Goal: Check status: Check status

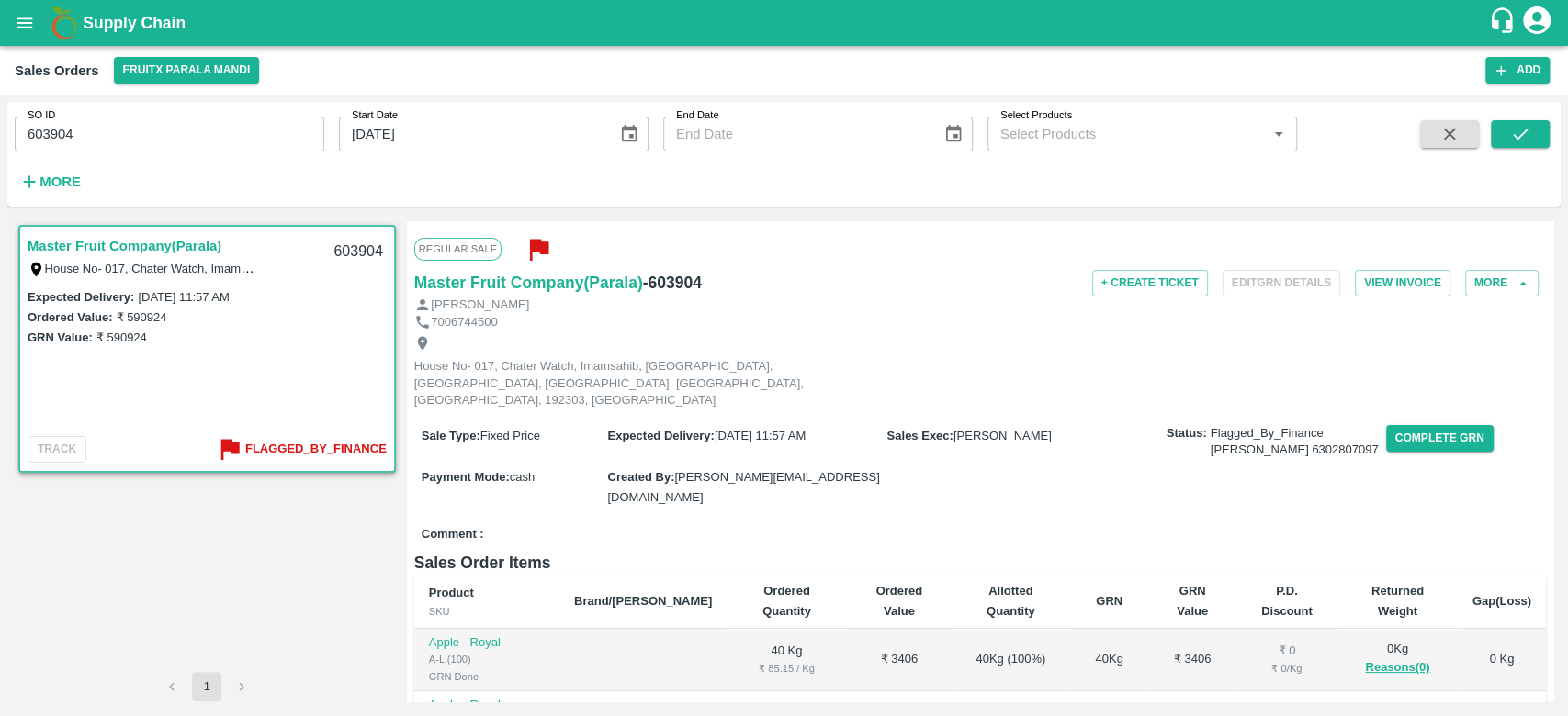
scroll to position [386, 0]
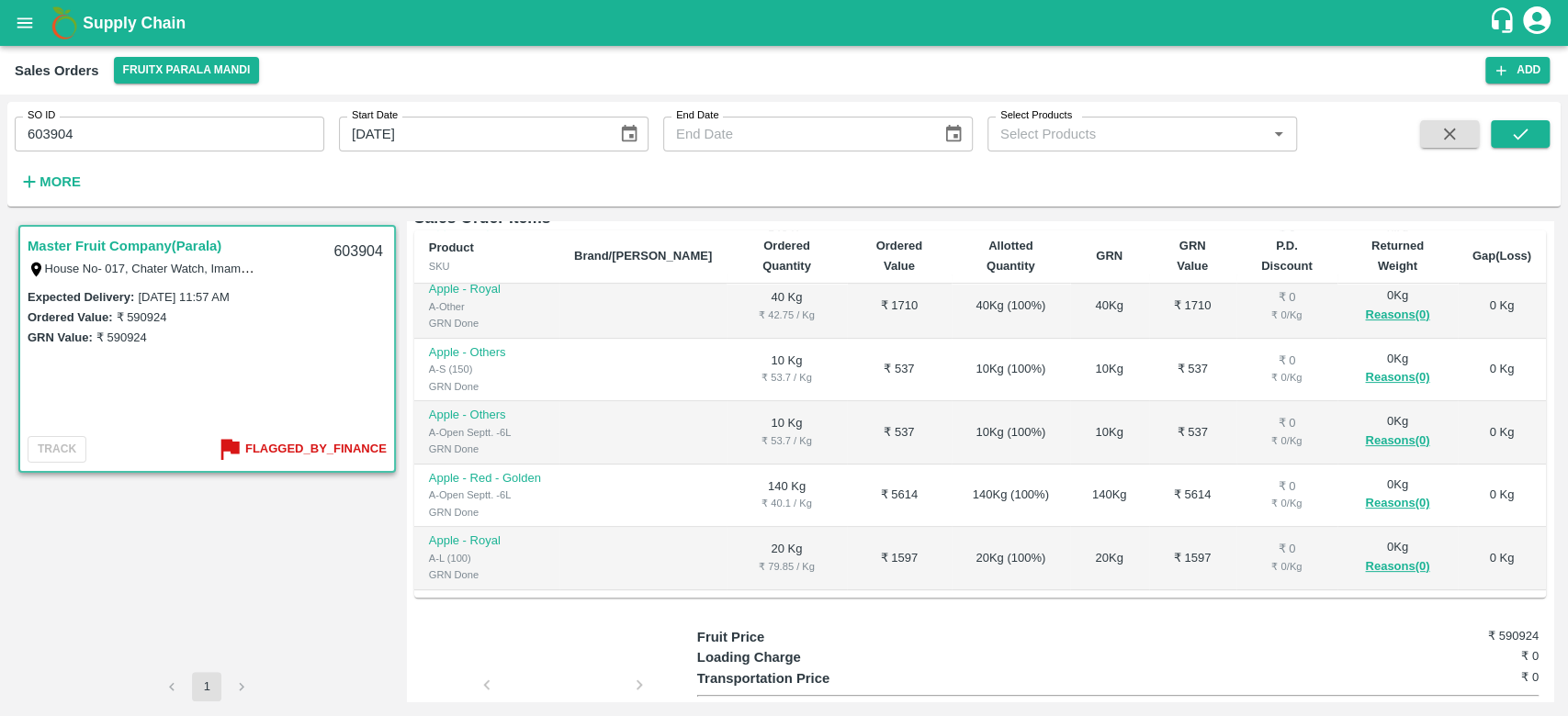
click at [16, 11] on button "open drawer" at bounding box center [25, 23] width 42 height 42
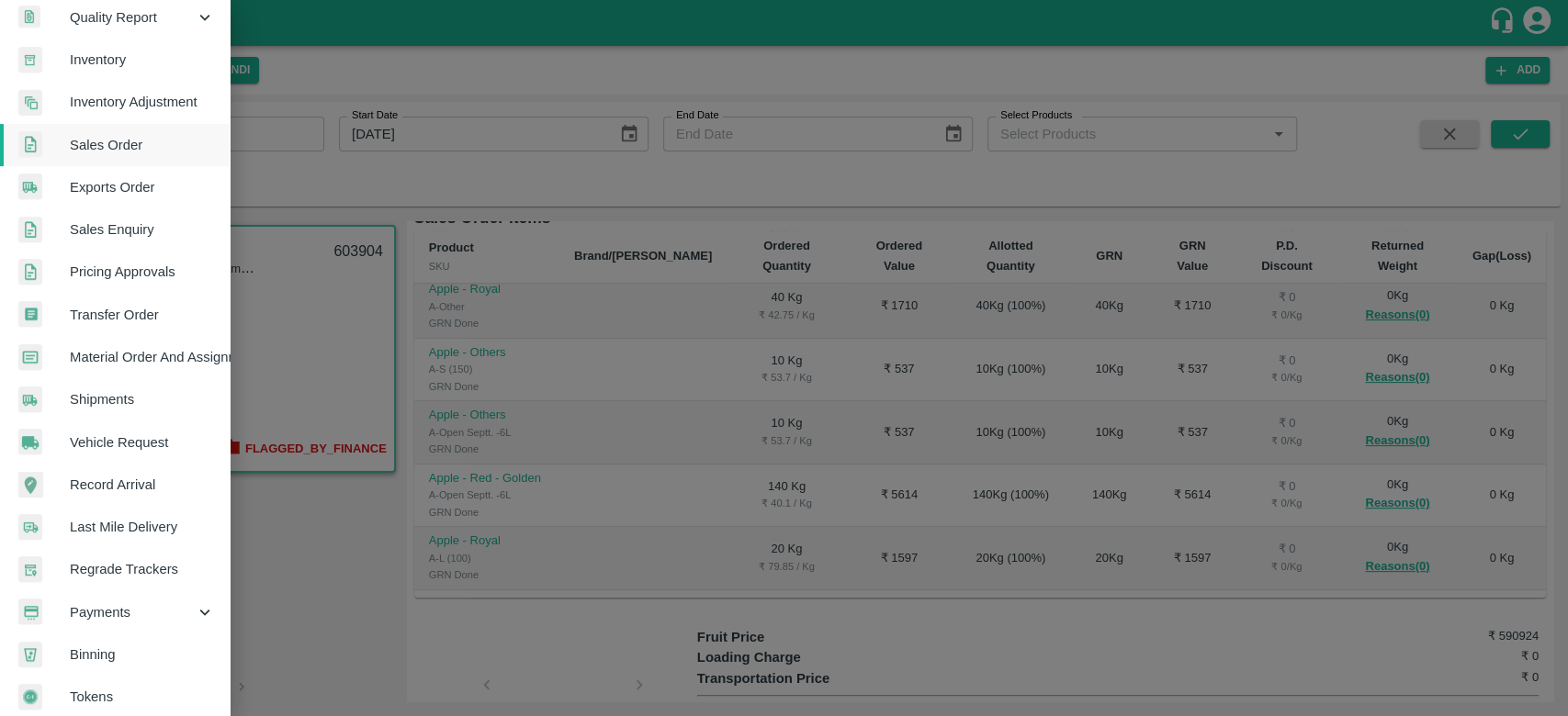
scroll to position [330, 0]
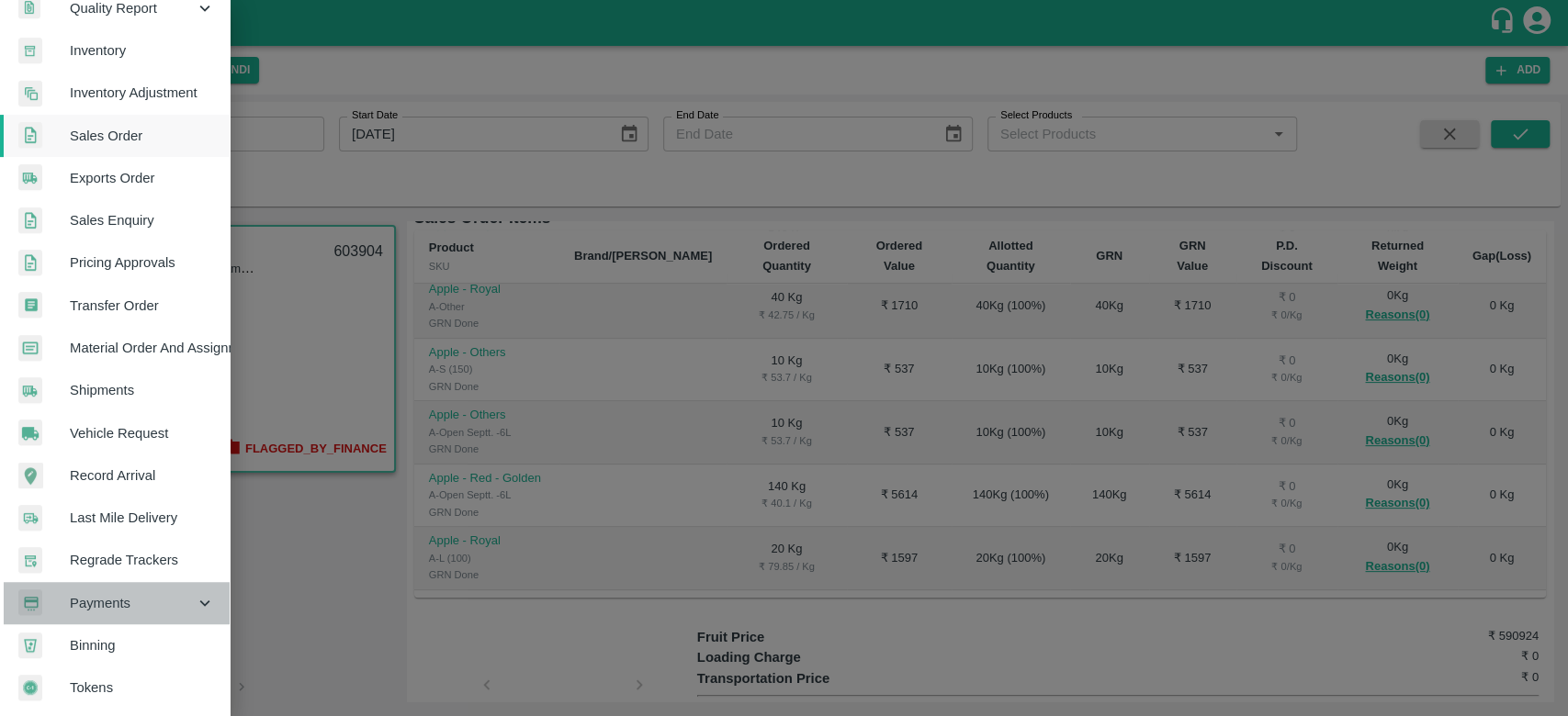
click at [121, 594] on span "Payments" at bounding box center [132, 604] width 125 height 20
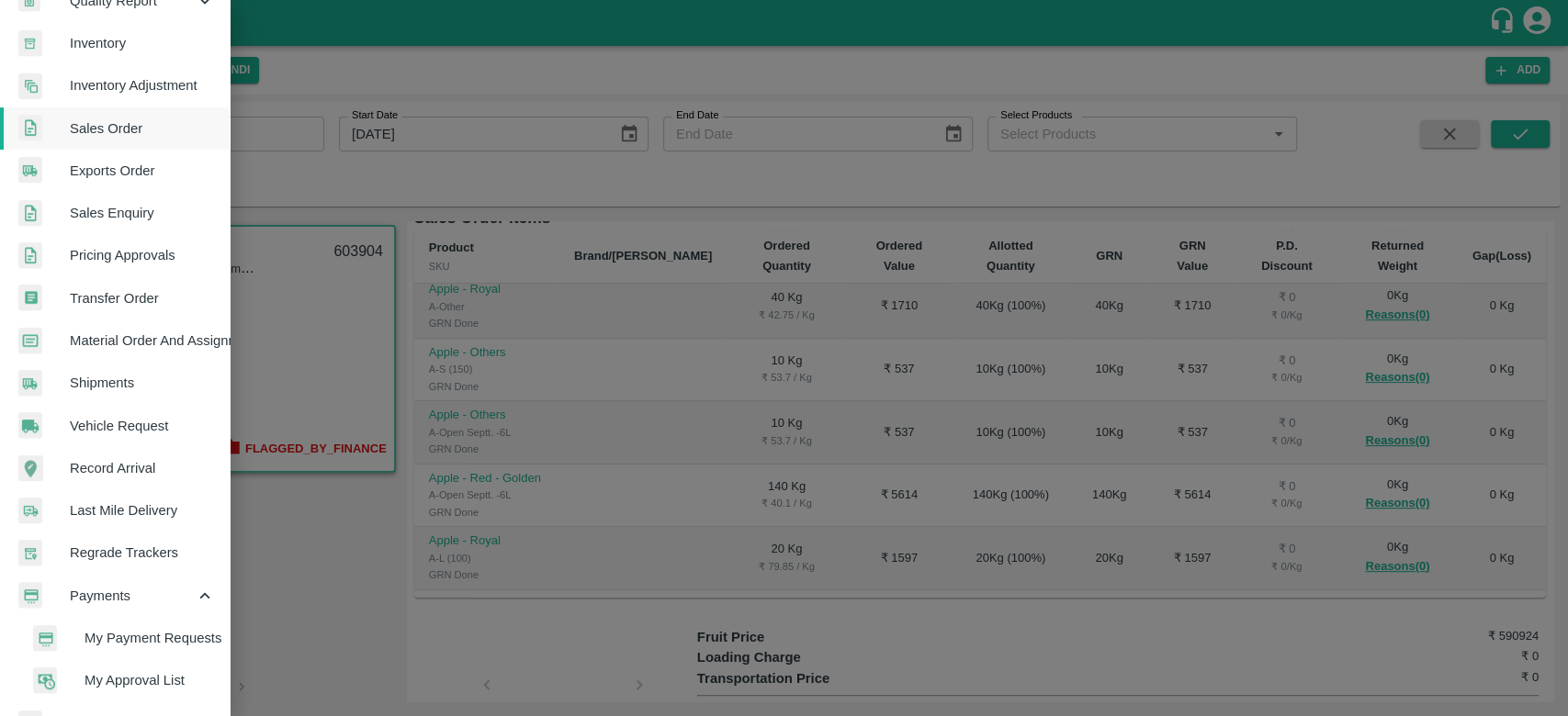
click at [154, 628] on span "My Payment Requests" at bounding box center [149, 638] width 130 height 20
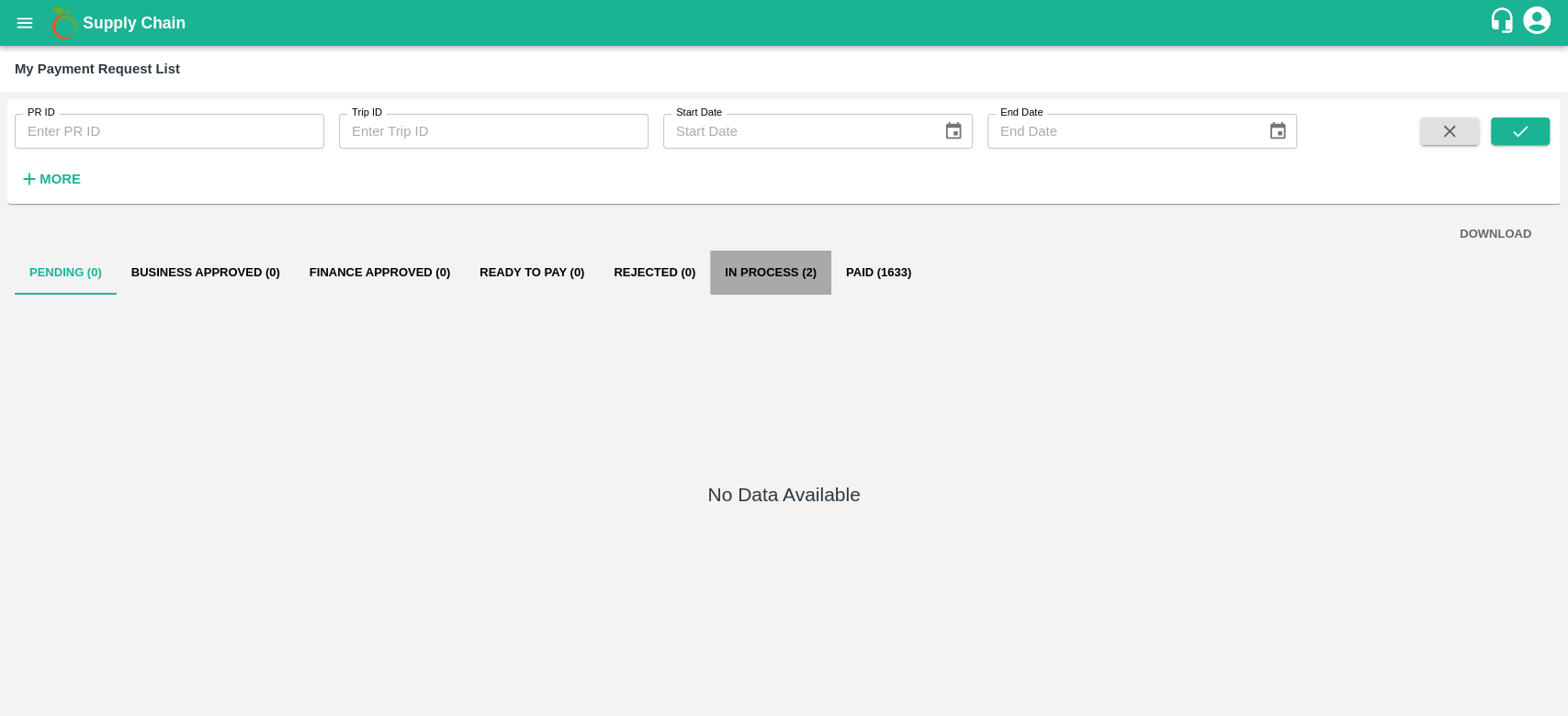
click at [760, 265] on button "In Process (2)" at bounding box center [771, 272] width 121 height 44
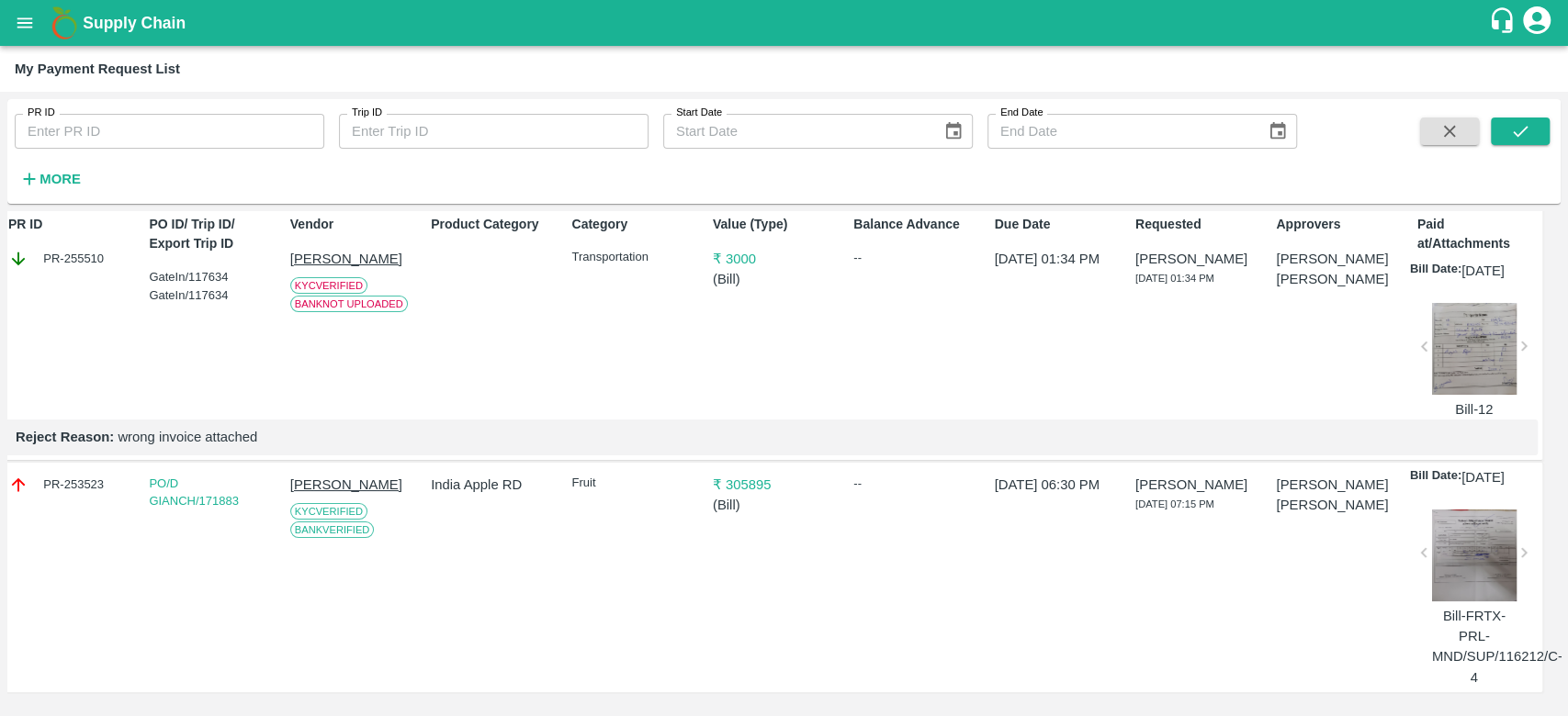
scroll to position [0, 11]
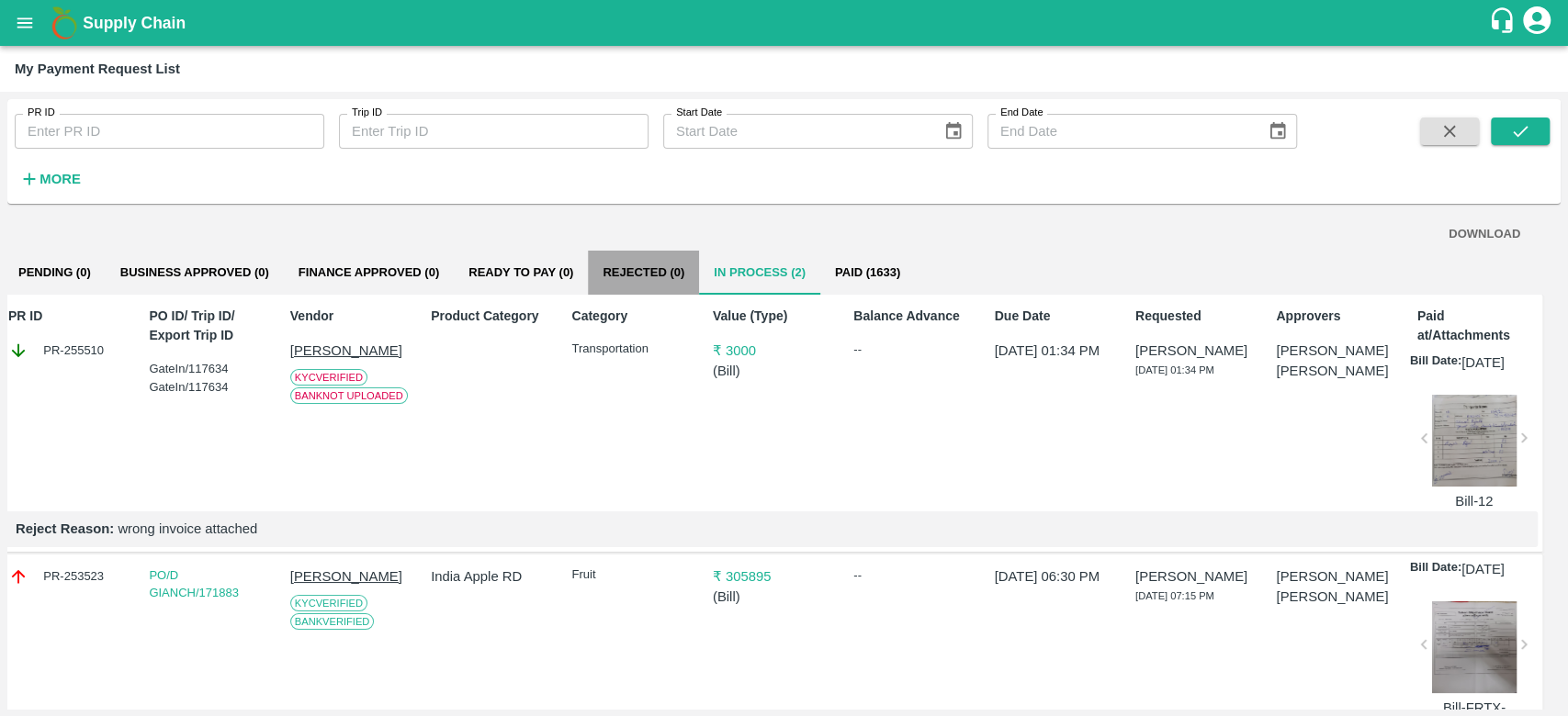
click at [630, 268] on button "Rejected (0)" at bounding box center [643, 272] width 111 height 44
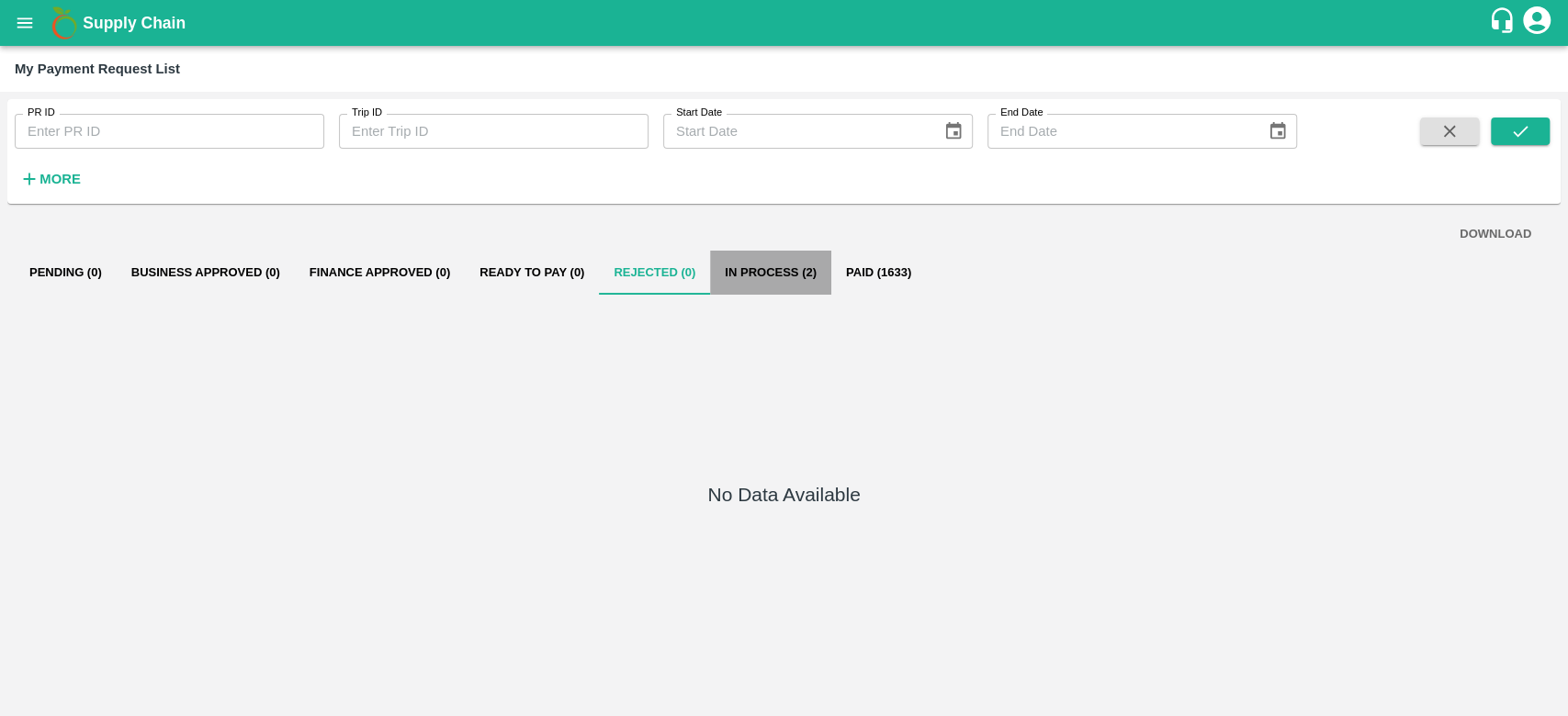
click at [751, 269] on button "In Process (2)" at bounding box center [771, 272] width 121 height 44
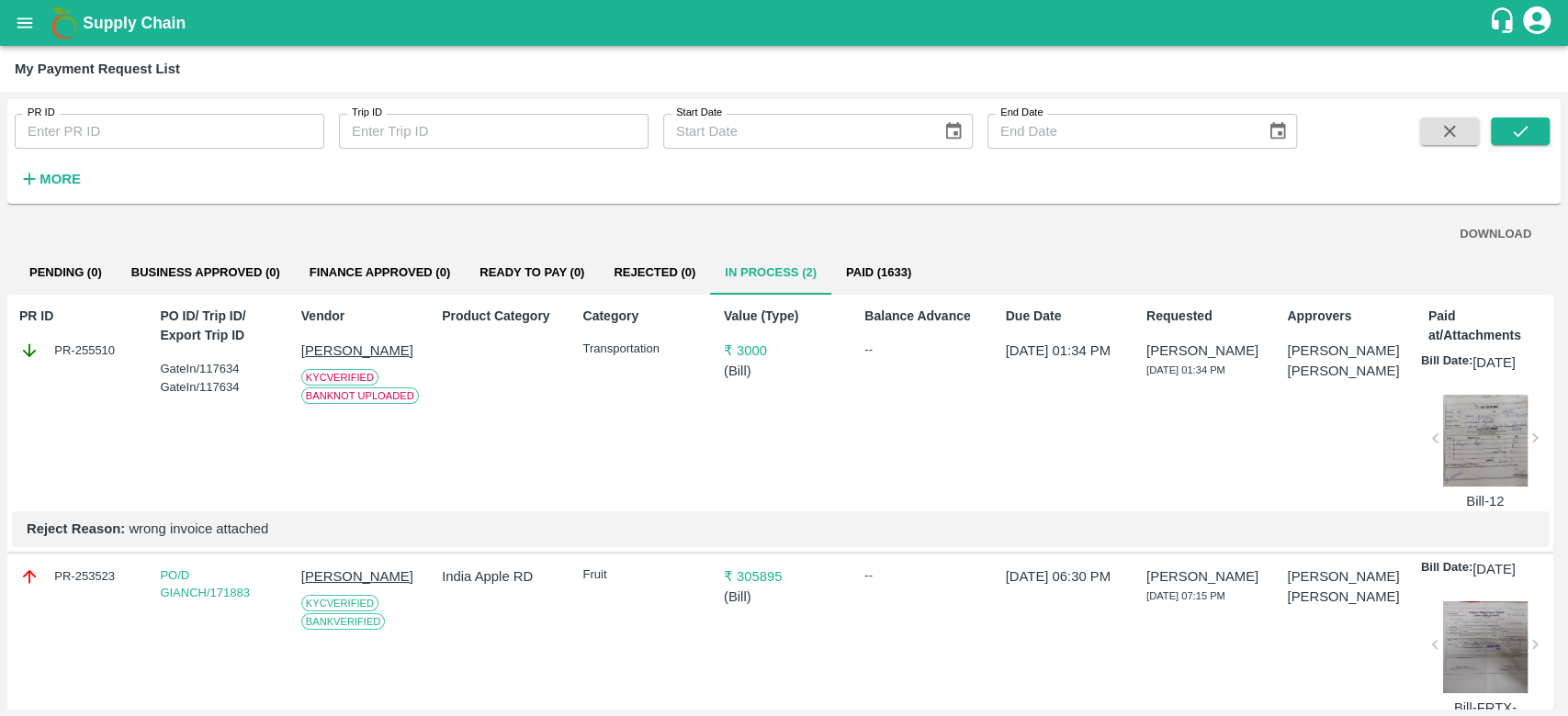
click at [1486, 468] on div at bounding box center [1484, 441] width 85 height 91
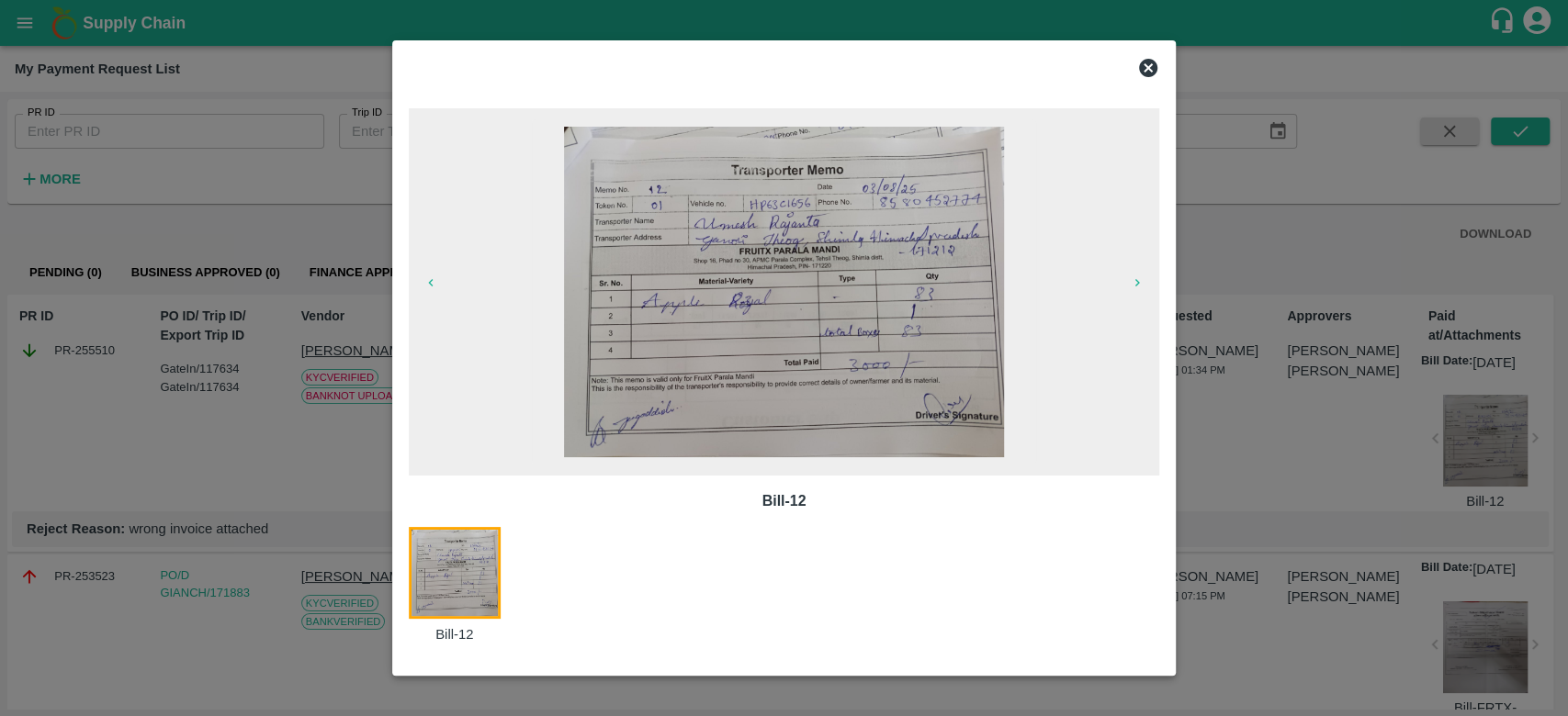
click at [1143, 63] on icon at bounding box center [1147, 68] width 18 height 18
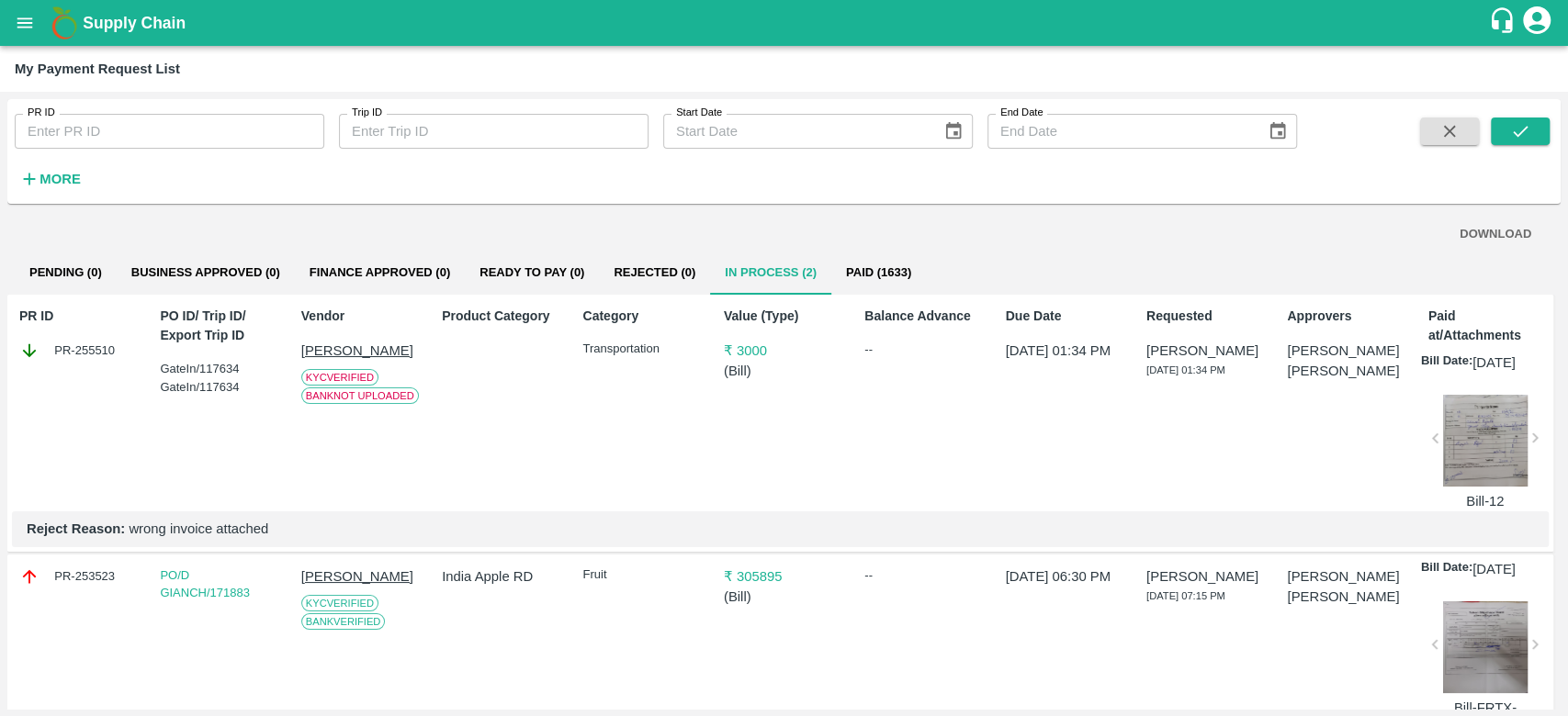
click at [88, 349] on div "PR-255510" at bounding box center [79, 351] width 120 height 20
click at [742, 350] on p "₹ 3000" at bounding box center [784, 351] width 120 height 20
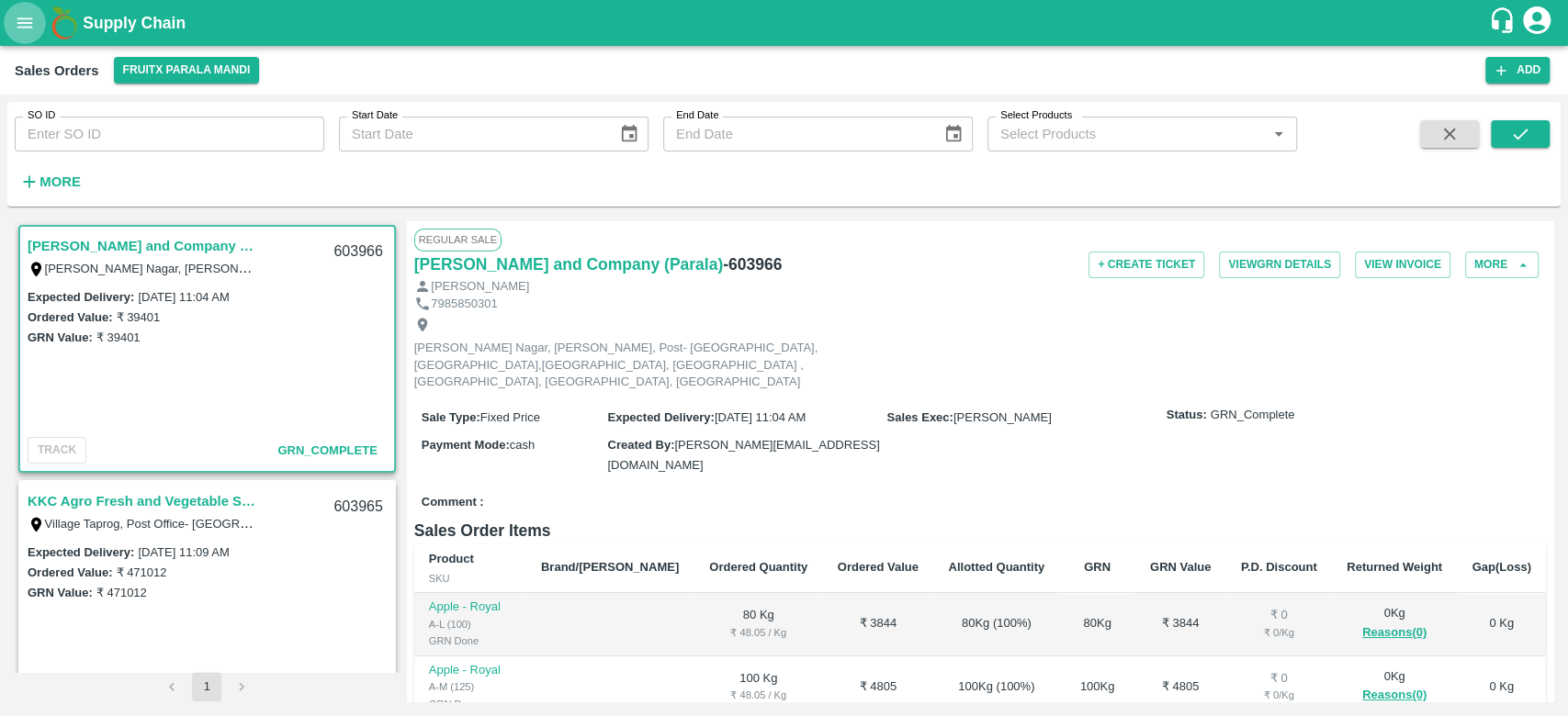
click at [20, 24] on icon "open drawer" at bounding box center [25, 23] width 20 height 20
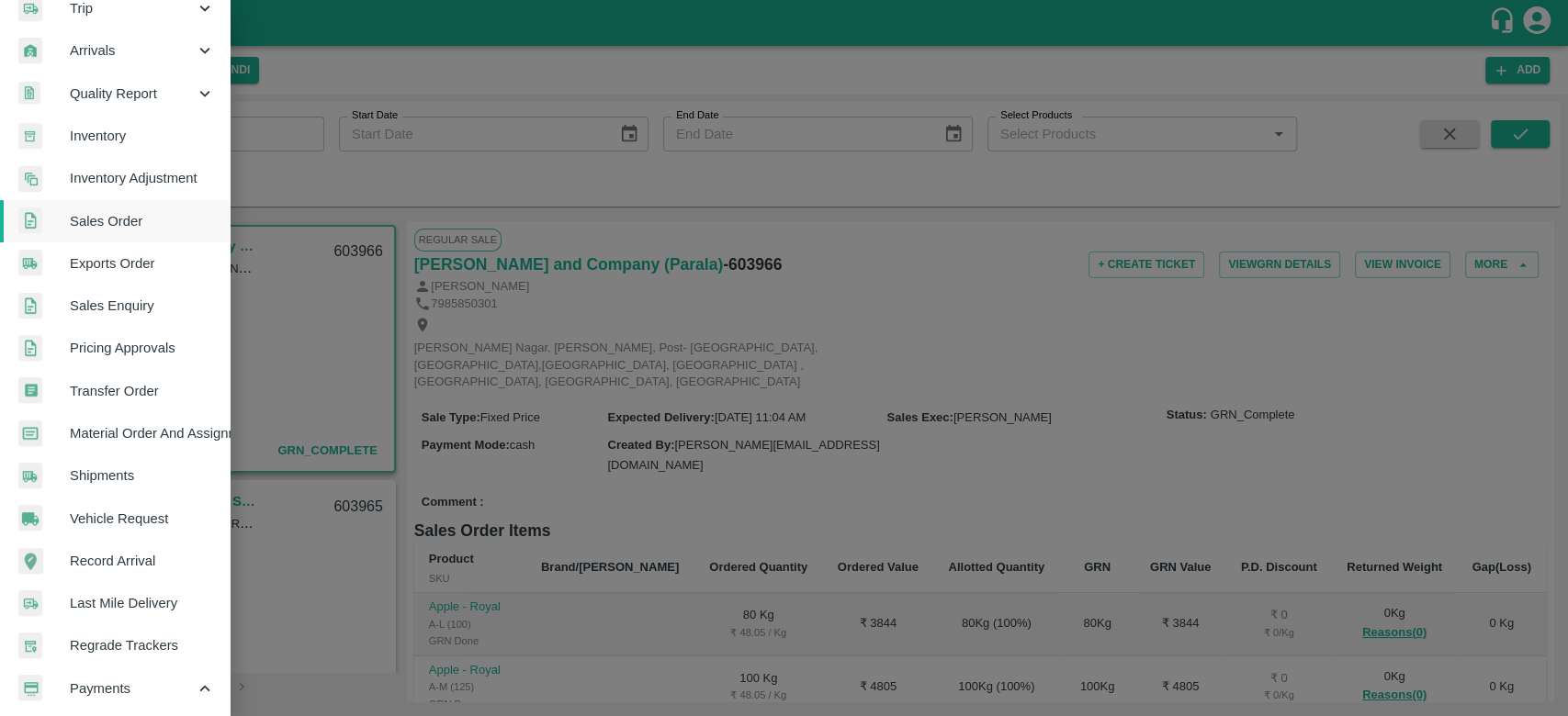
scroll to position [415, 0]
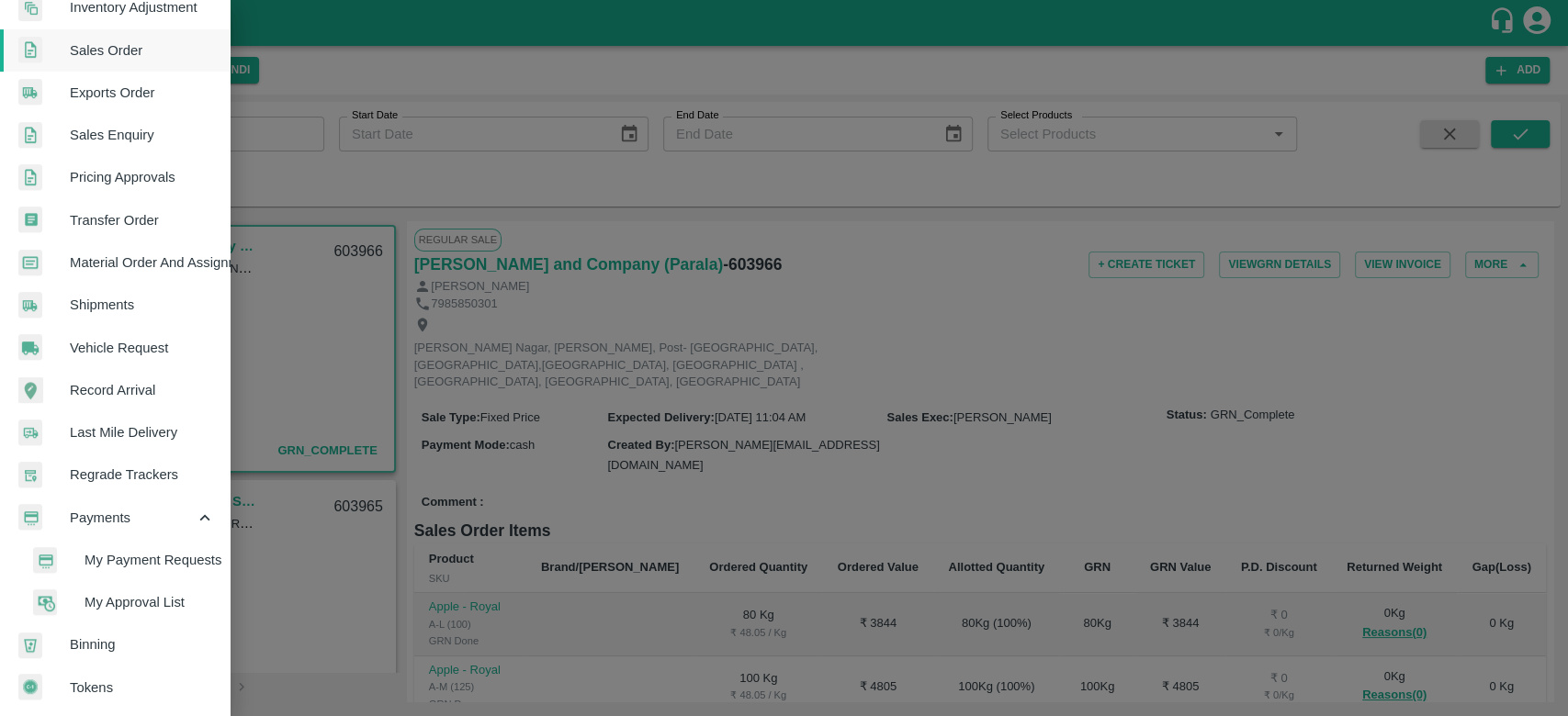
click at [160, 550] on span "My Payment Requests" at bounding box center [149, 560] width 130 height 20
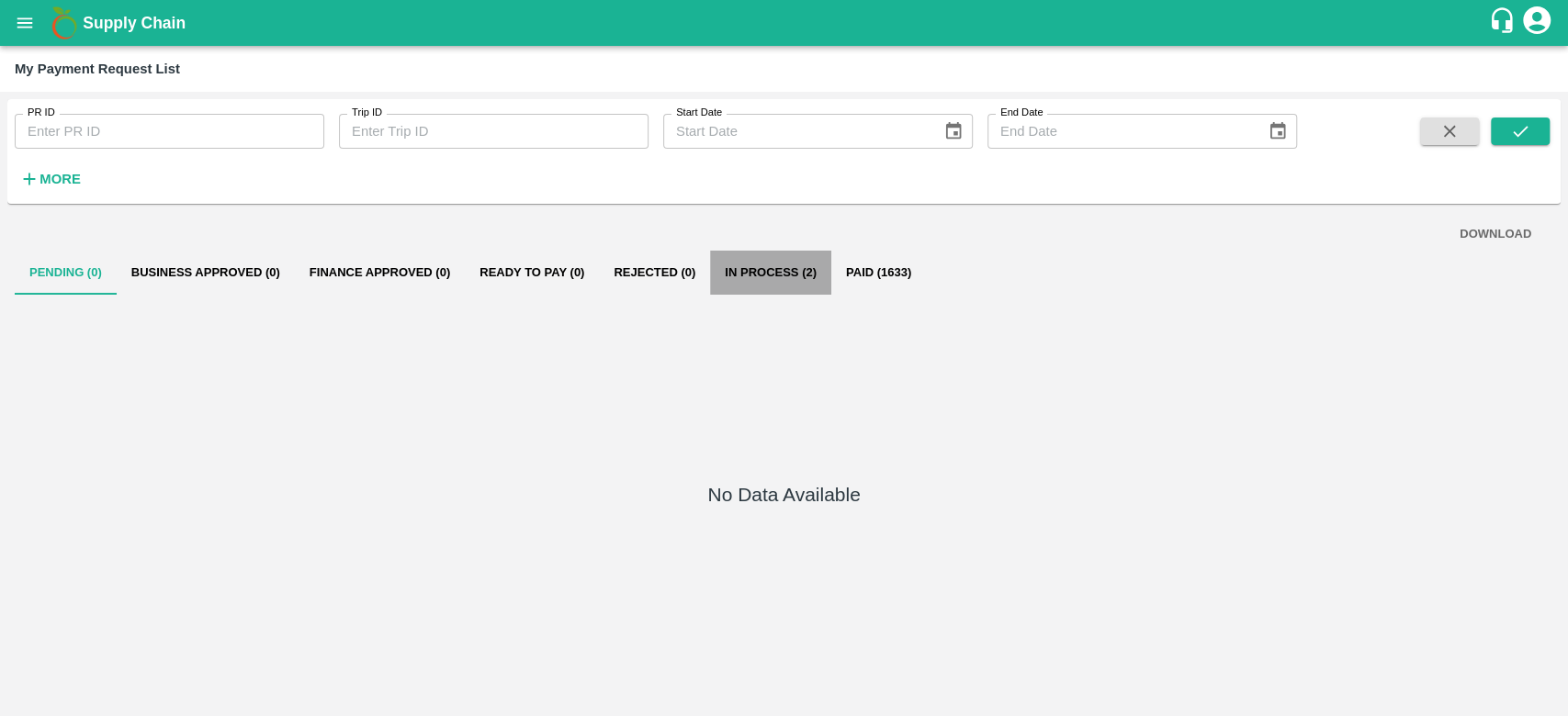
click at [758, 267] on button "In Process (2)" at bounding box center [771, 272] width 121 height 44
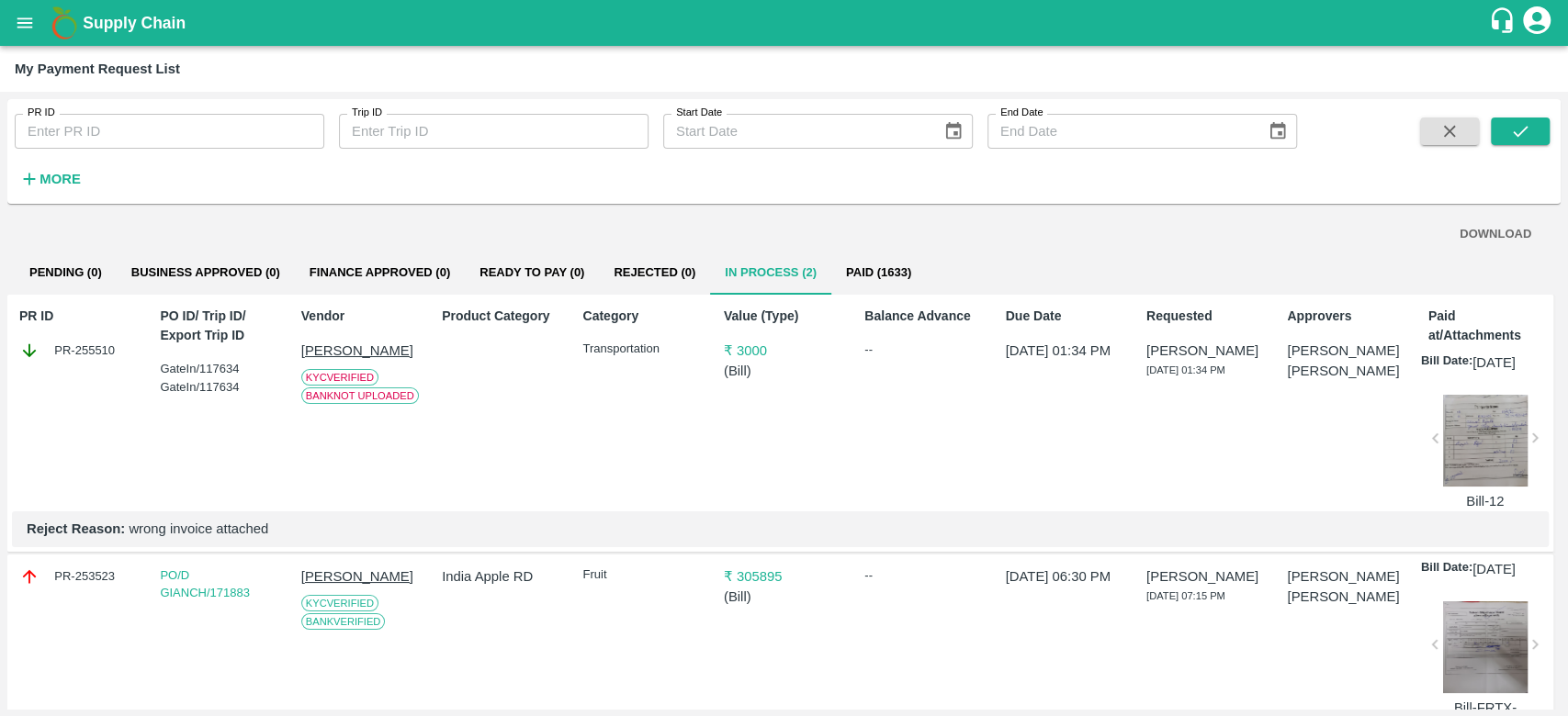
click at [27, 346] on icon at bounding box center [29, 351] width 20 height 20
click at [27, 349] on icon at bounding box center [29, 351] width 20 height 20
click at [505, 354] on div "Product Category" at bounding box center [498, 405] width 127 height 212
click at [891, 270] on button "Paid (1633)" at bounding box center [878, 272] width 94 height 44
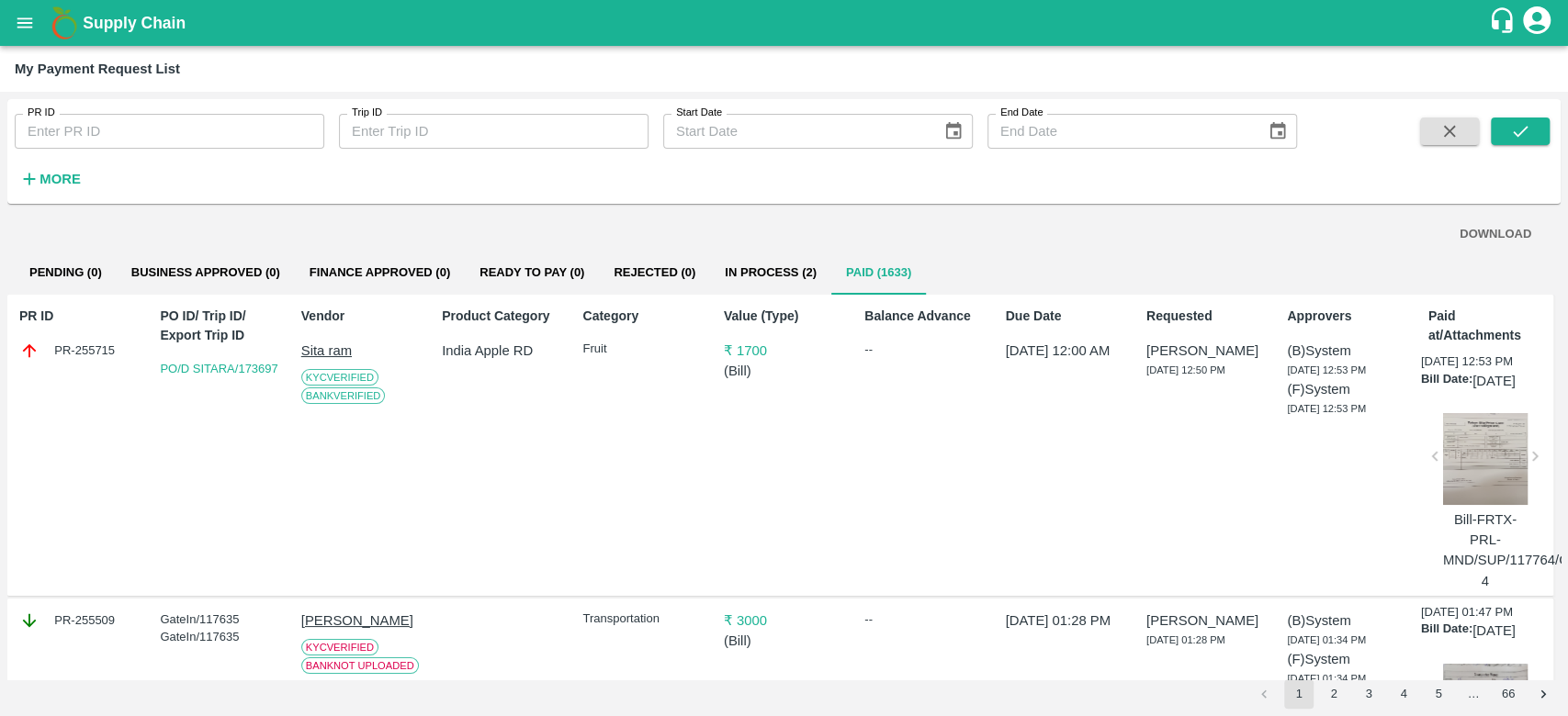
click at [1468, 462] on div at bounding box center [1484, 459] width 85 height 91
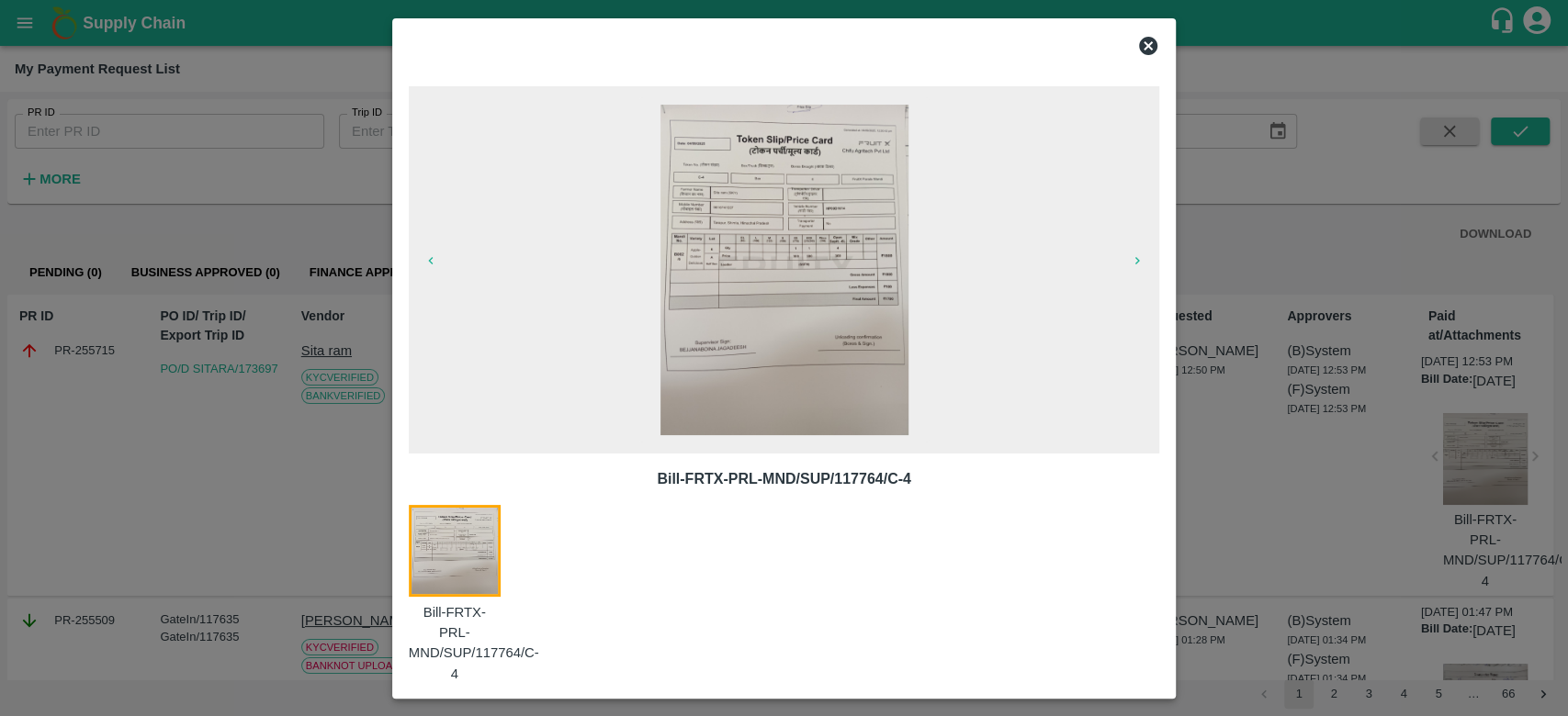
click at [1309, 466] on div at bounding box center [784, 358] width 1568 height 716
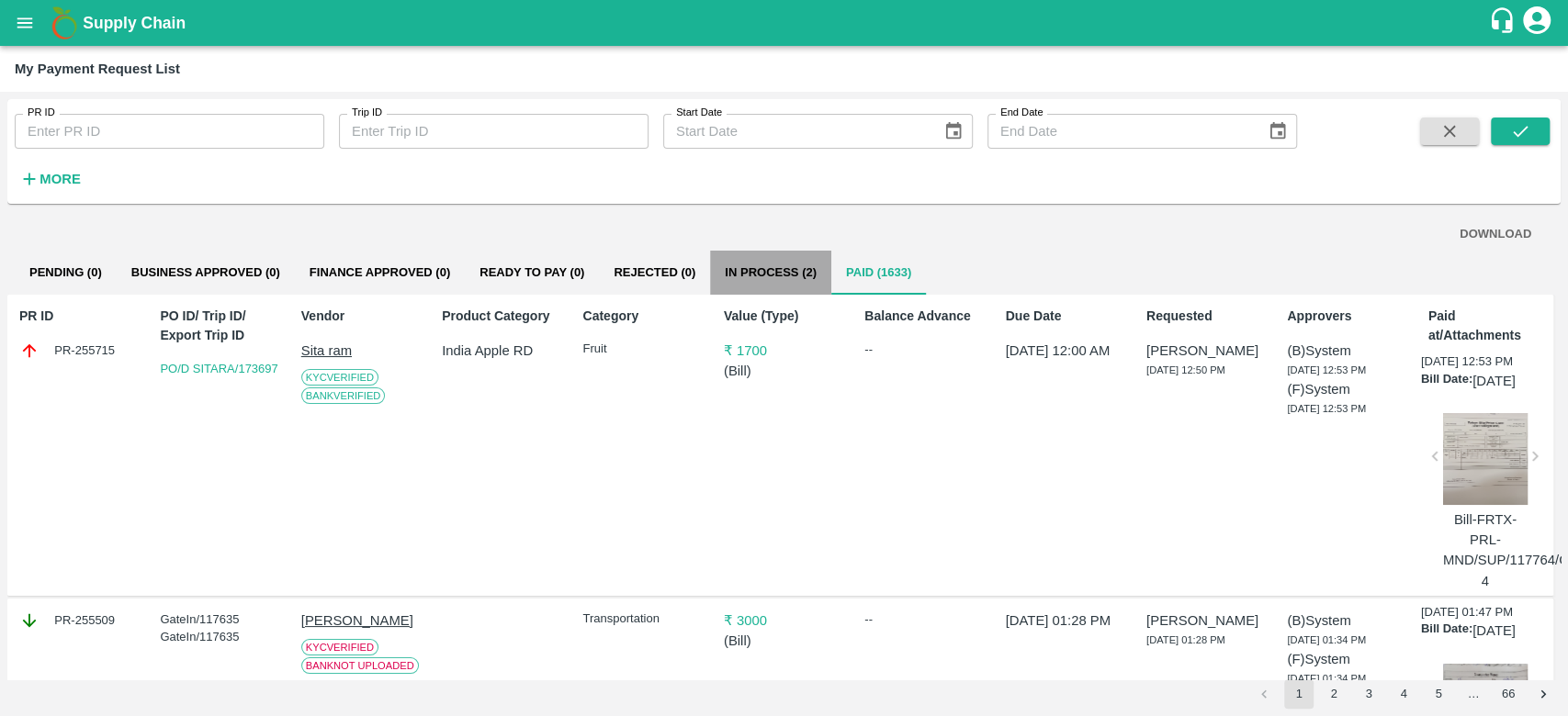
click at [734, 269] on button "In Process (2)" at bounding box center [771, 272] width 121 height 44
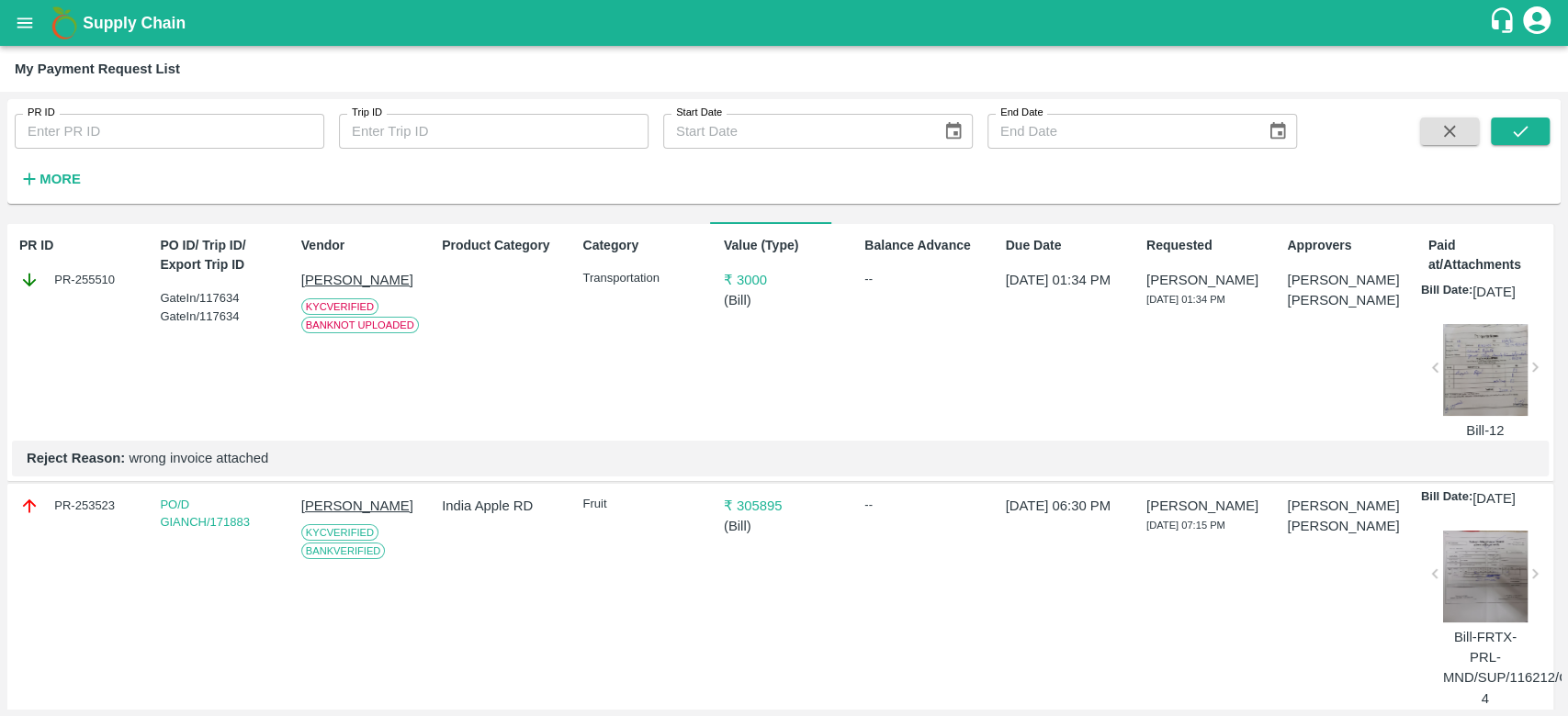
scroll to position [0, 0]
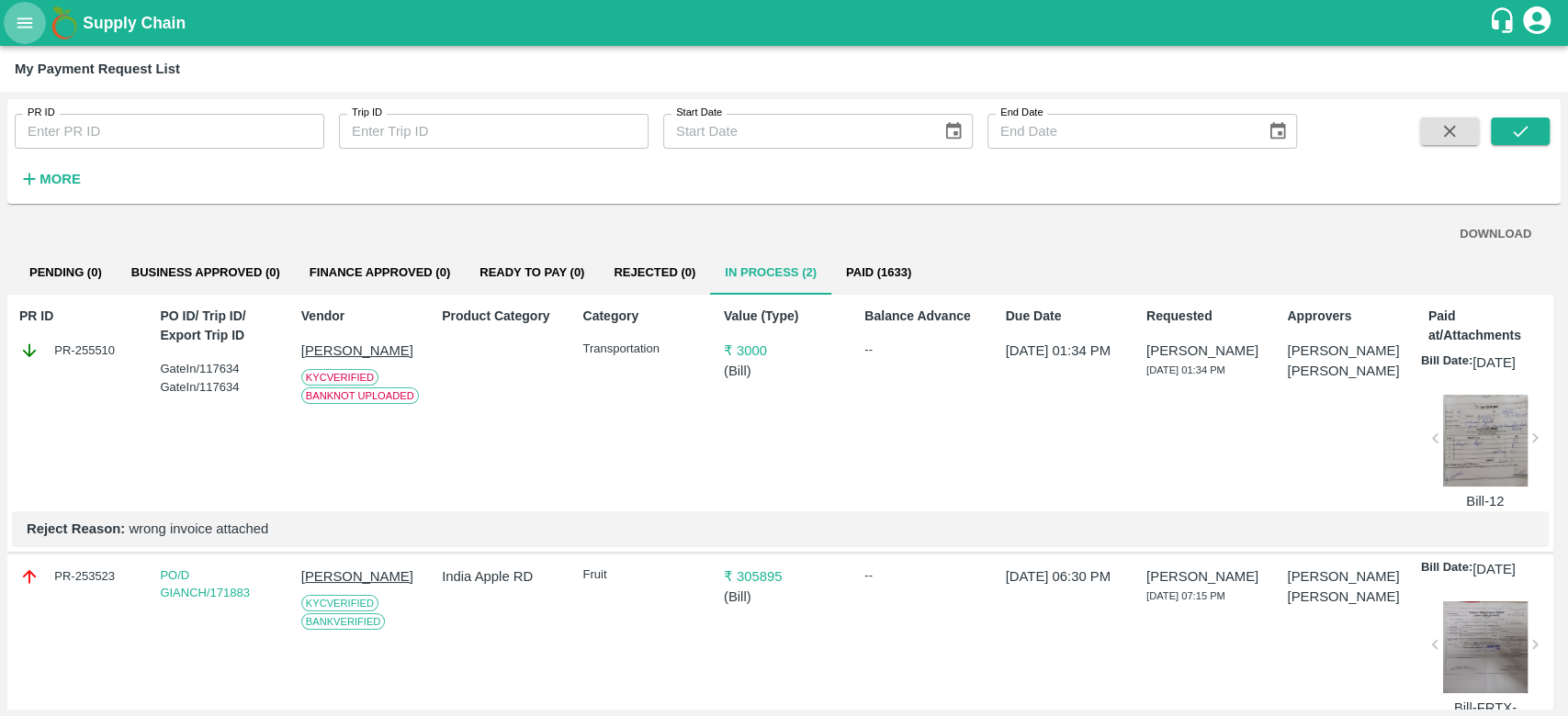
click at [30, 22] on icon "open drawer" at bounding box center [26, 23] width 16 height 10
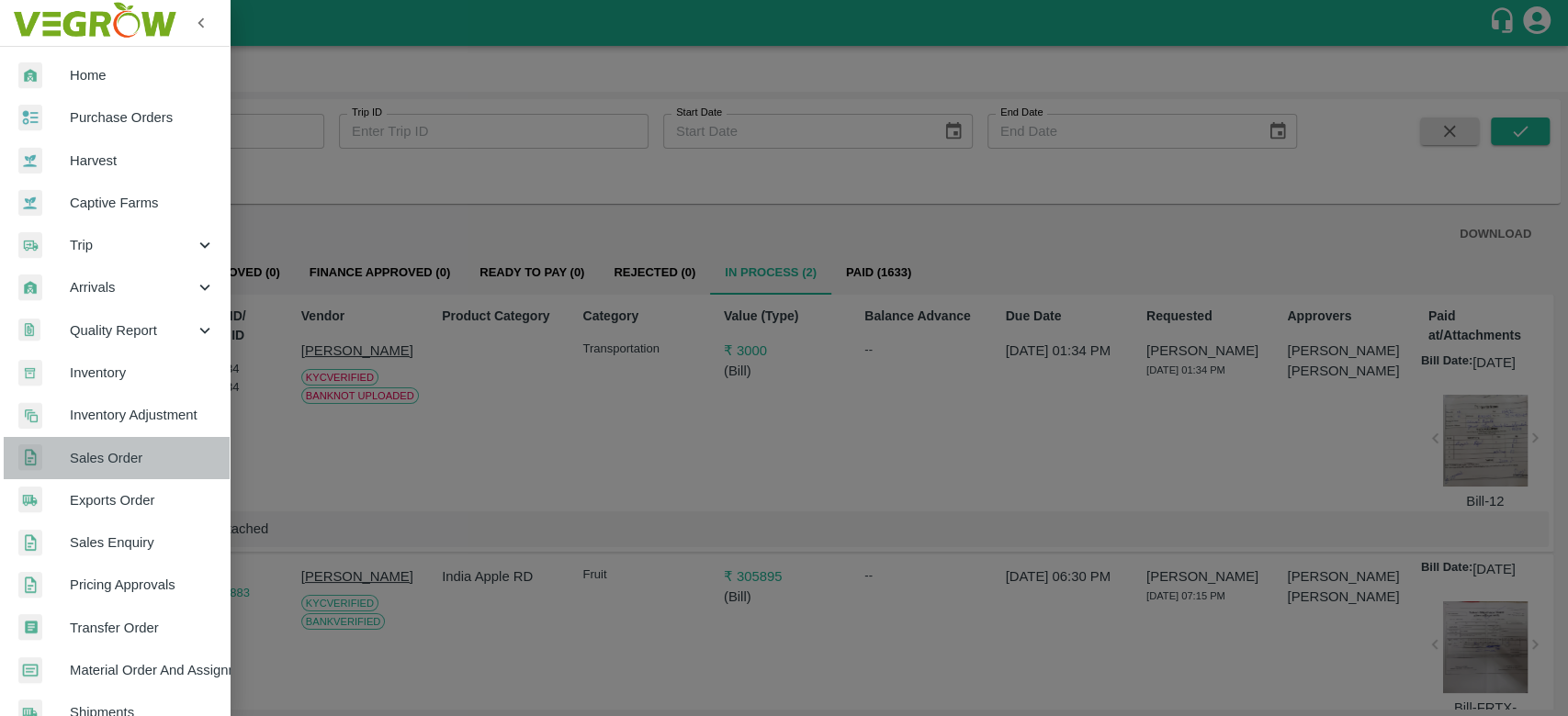
click at [123, 448] on span "Sales Order" at bounding box center [142, 458] width 145 height 20
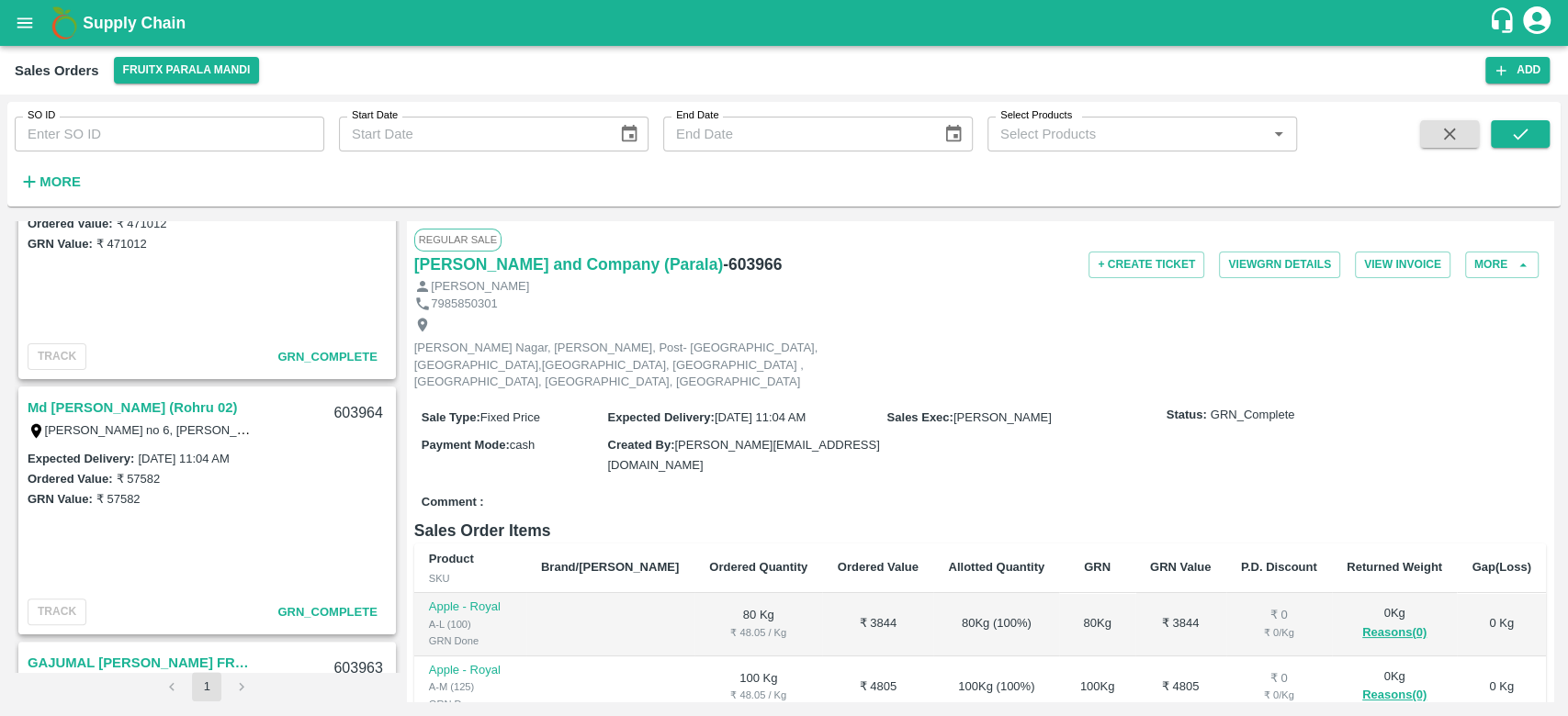
scroll to position [367, 0]
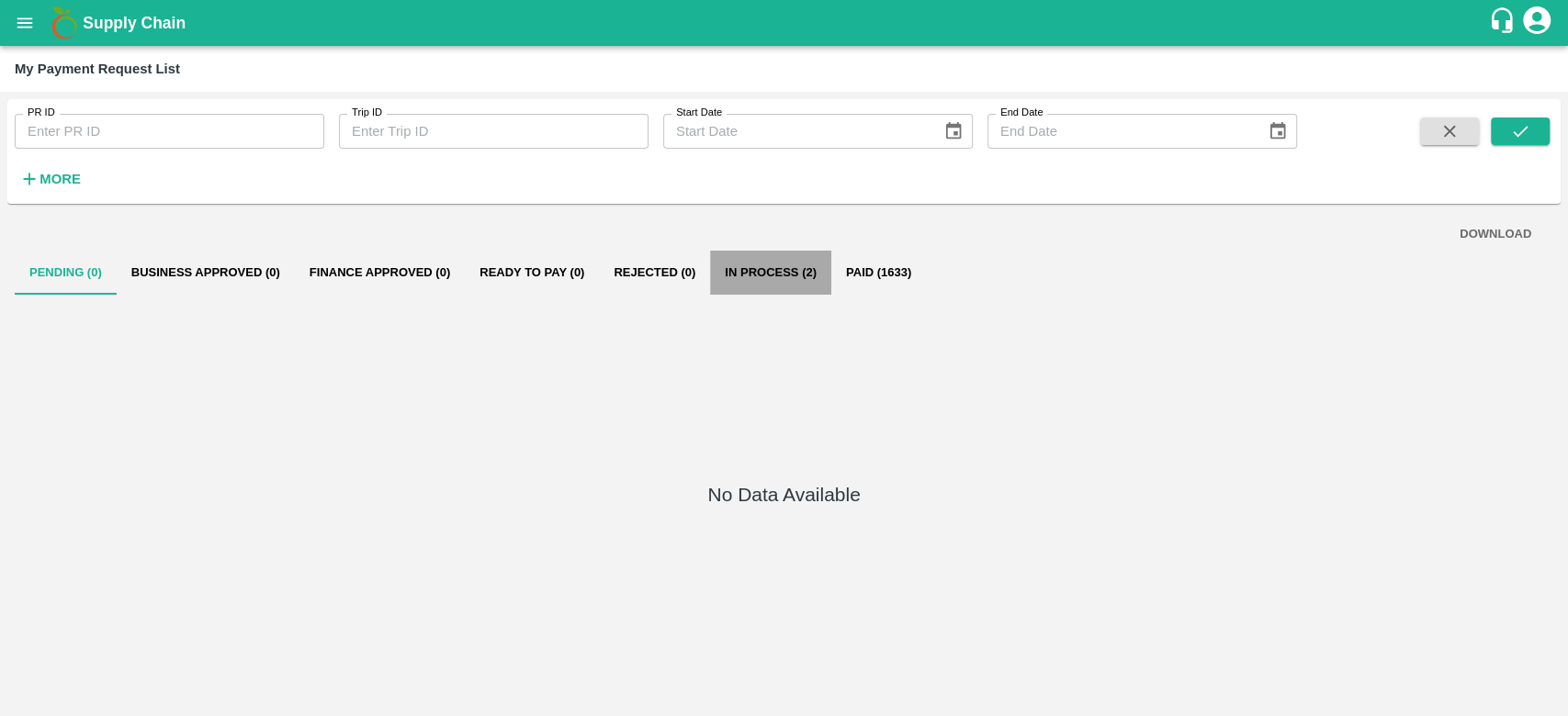
click at [778, 282] on button "In Process (2)" at bounding box center [771, 272] width 121 height 44
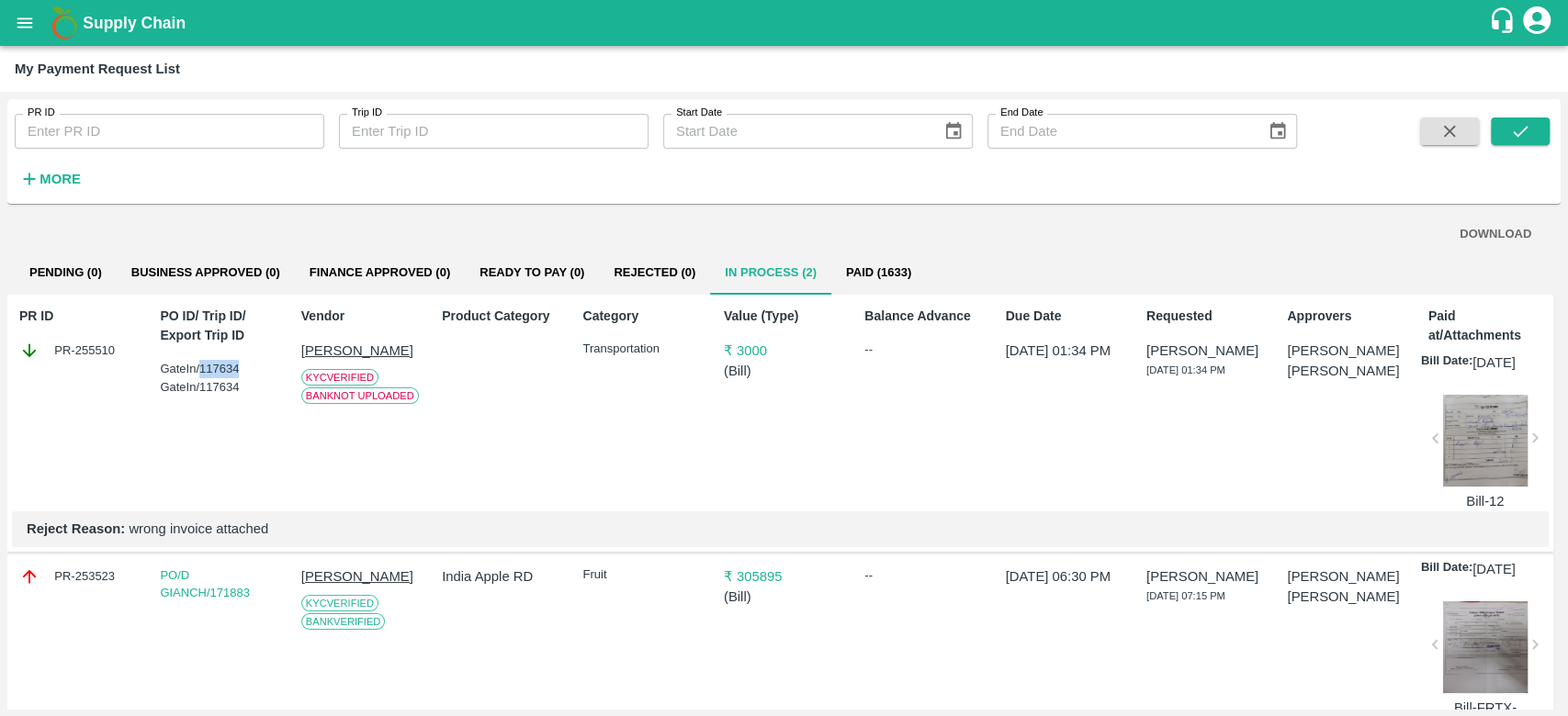
drag, startPoint x: 236, startPoint y: 365, endPoint x: 200, endPoint y: 367, distance: 36.1
click at [200, 367] on div "GateIn/117634 GateIn/117634" at bounding box center [220, 378] width 120 height 36
copy div "117634"
